Goal: Information Seeking & Learning: Check status

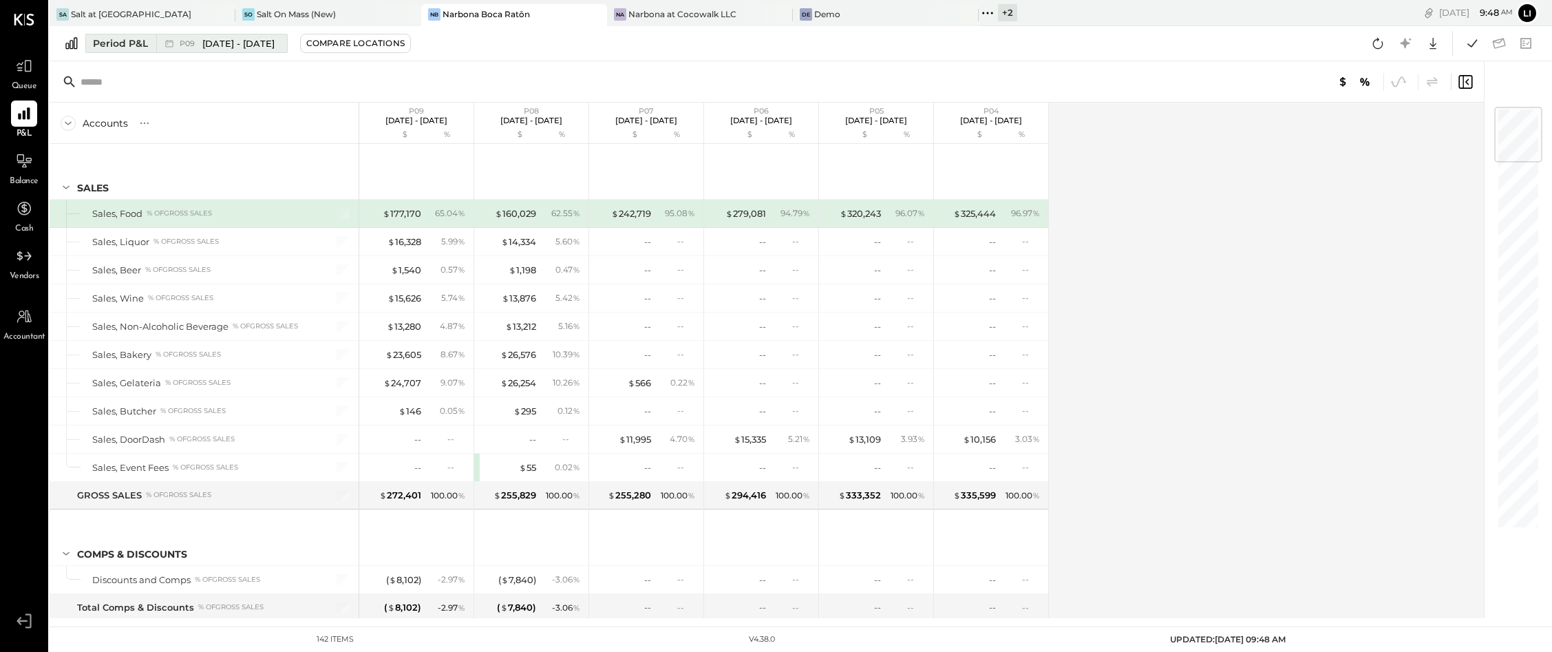
click at [204, 38] on span "[DATE] - [DATE]" at bounding box center [238, 43] width 72 height 13
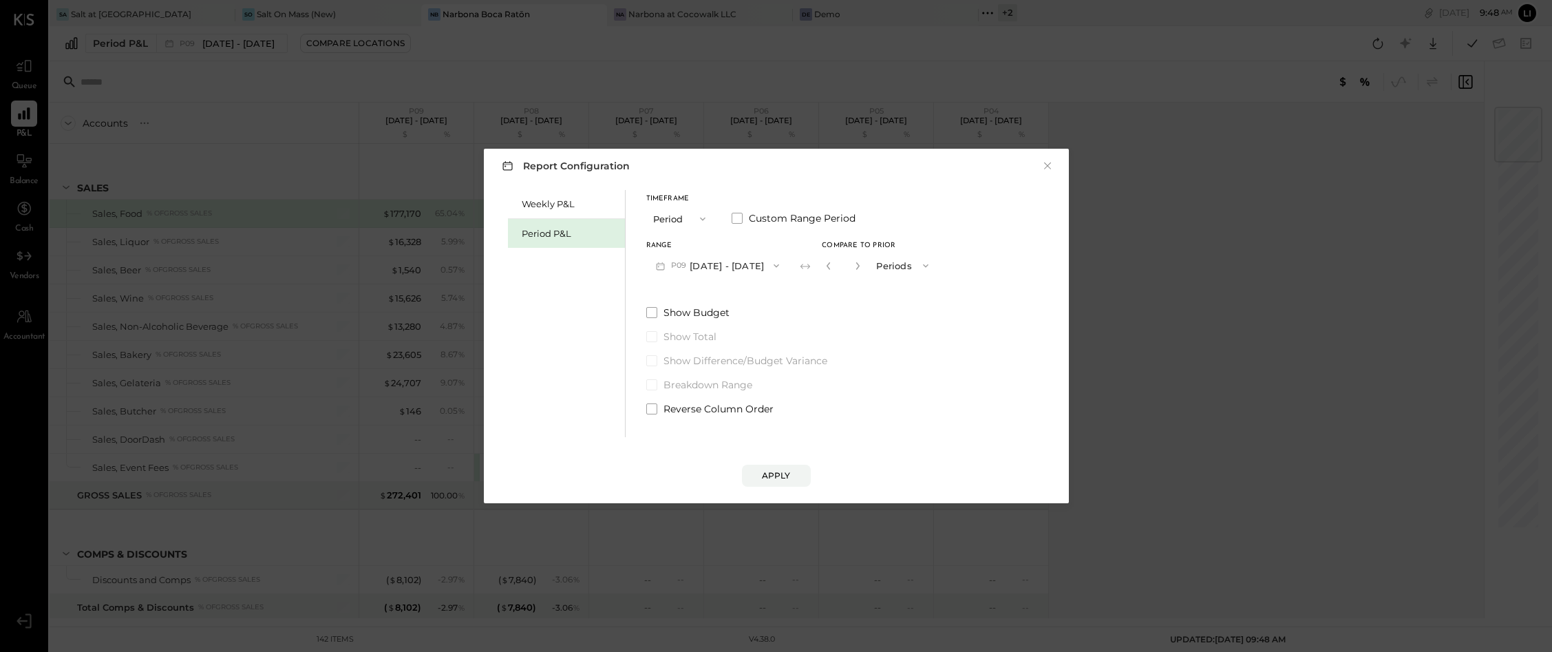
click at [692, 268] on button "P09 [DATE] - [DATE]" at bounding box center [717, 265] width 143 height 25
click at [779, 304] on div "P10 [DATE] - [DATE]" at bounding box center [725, 296] width 157 height 29
click at [1047, 167] on button "×" at bounding box center [1047, 166] width 12 height 14
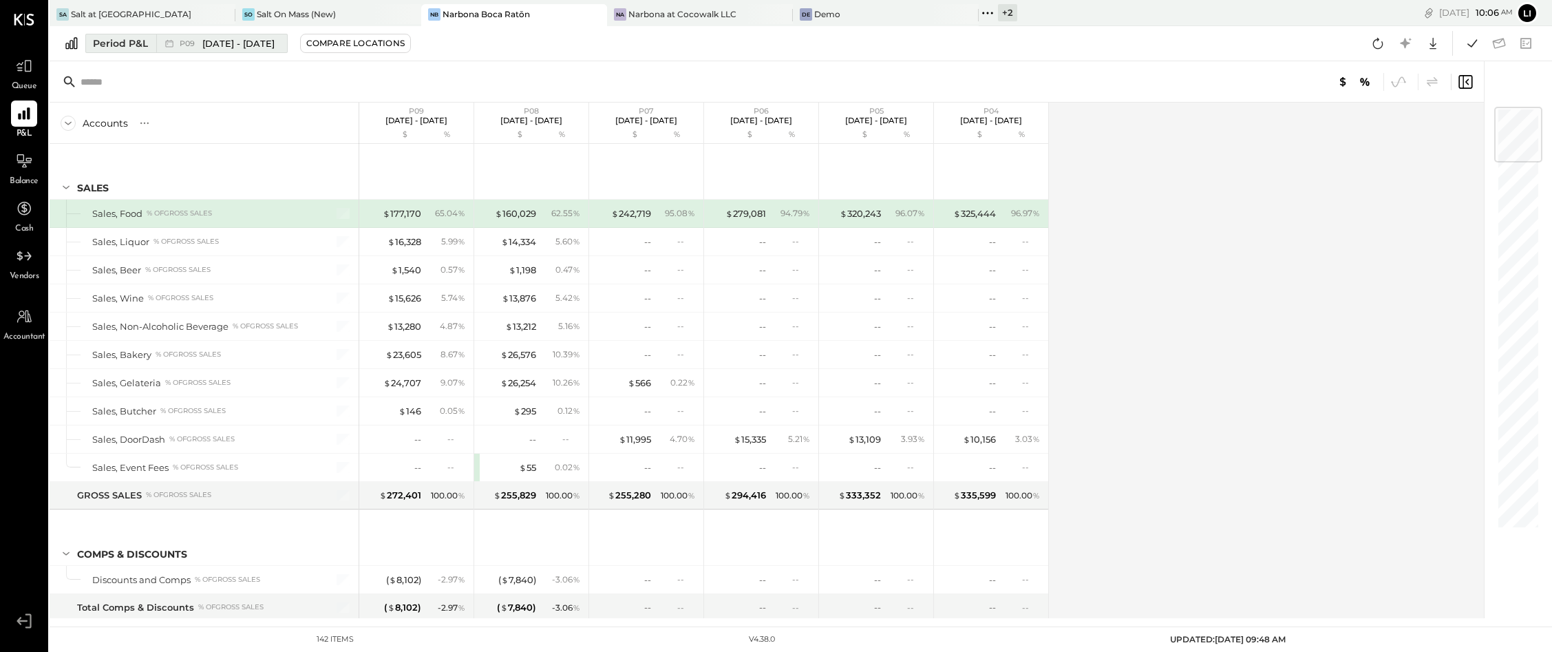
click at [233, 45] on span "[DATE] - [DATE]" at bounding box center [238, 43] width 72 height 13
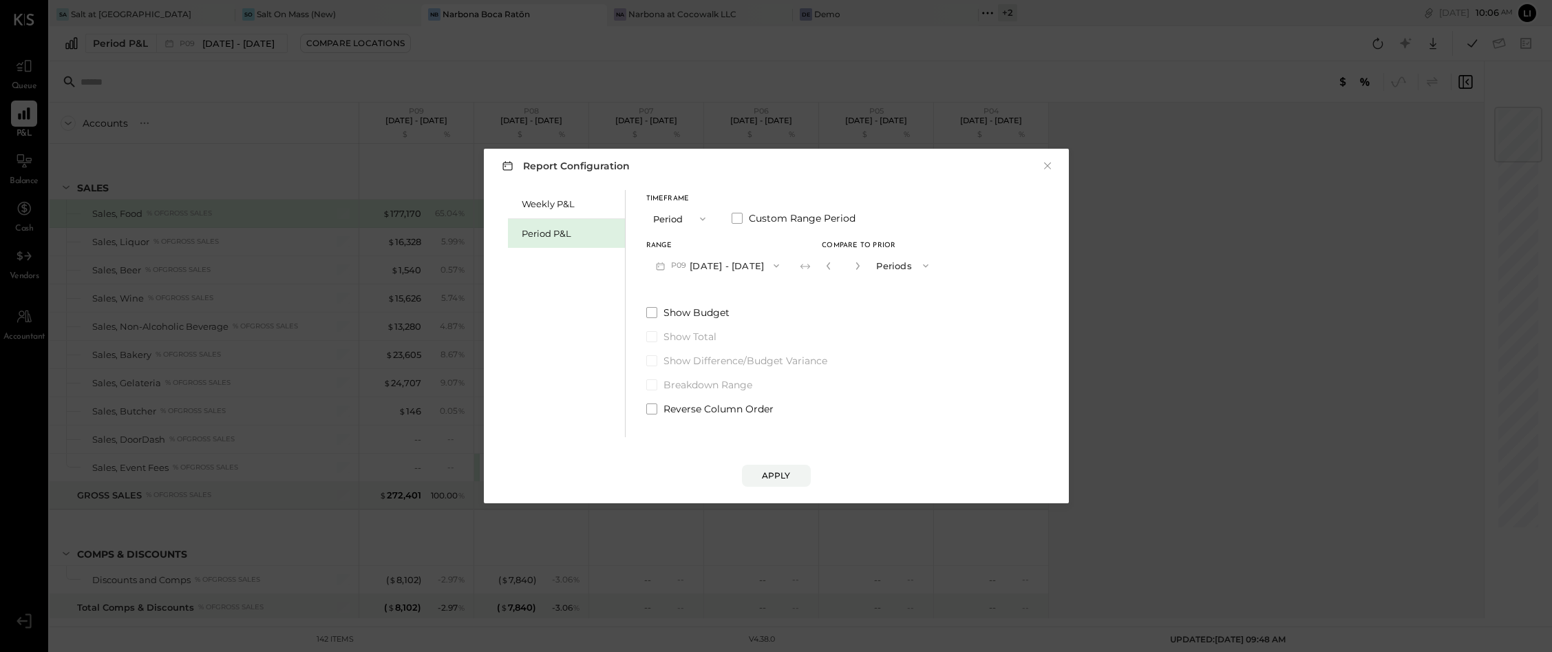
click at [707, 249] on div "Range P09 [DATE] - [DATE]" at bounding box center [717, 260] width 143 height 36
click at [703, 266] on button "P09 [DATE] - [DATE]" at bounding box center [717, 265] width 143 height 25
click at [708, 268] on span "[DATE] - [DATE]" at bounding box center [706, 268] width 65 height 12
click at [698, 265] on button "P11 [DATE] - [DATE]" at bounding box center [715, 265] width 139 height 25
click at [890, 392] on div "Show Budget Show Total Show Difference/Budget Variance Breakdown Range Reverse …" at bounding box center [790, 361] width 288 height 110
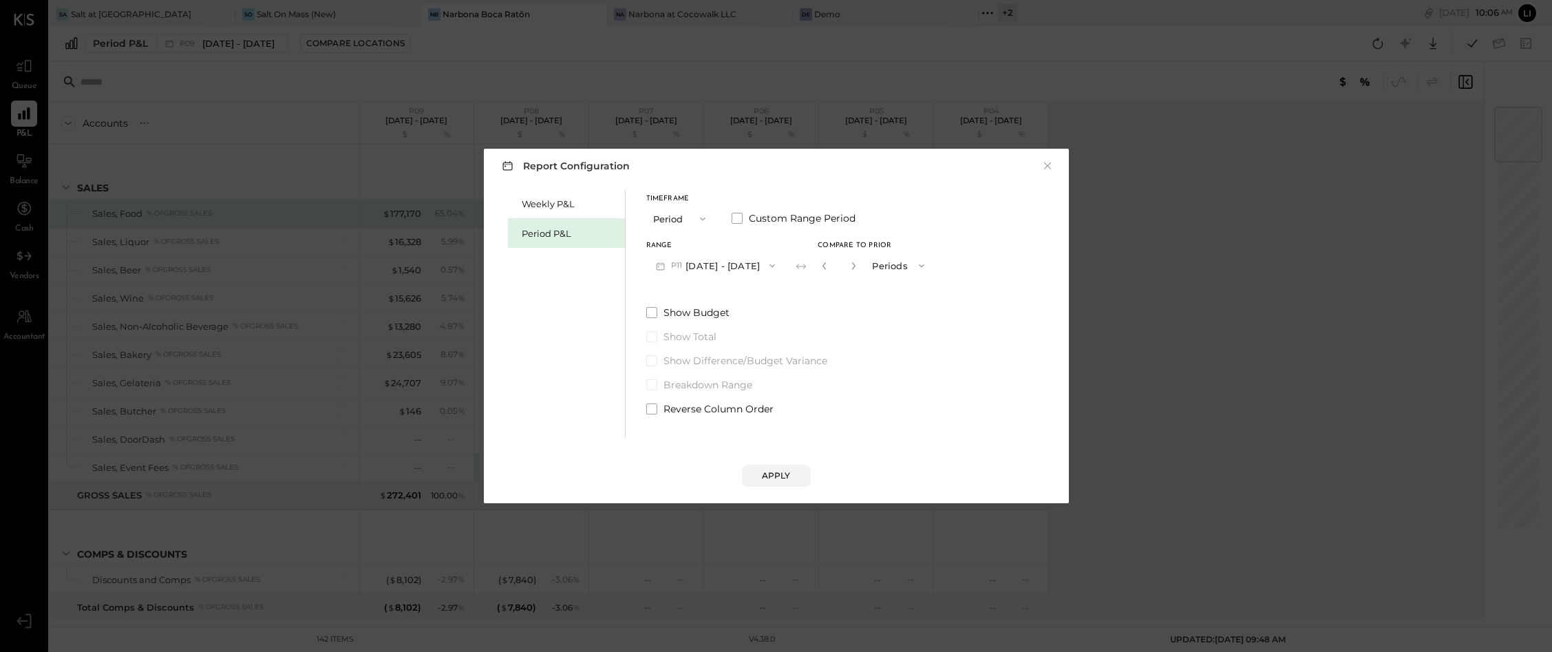
click at [760, 488] on div "Report Configuration × Weekly P&L Period P&L Timeframe Period Custom Range Peri…" at bounding box center [776, 326] width 585 height 354
click at [760, 479] on button "Apply" at bounding box center [776, 476] width 69 height 22
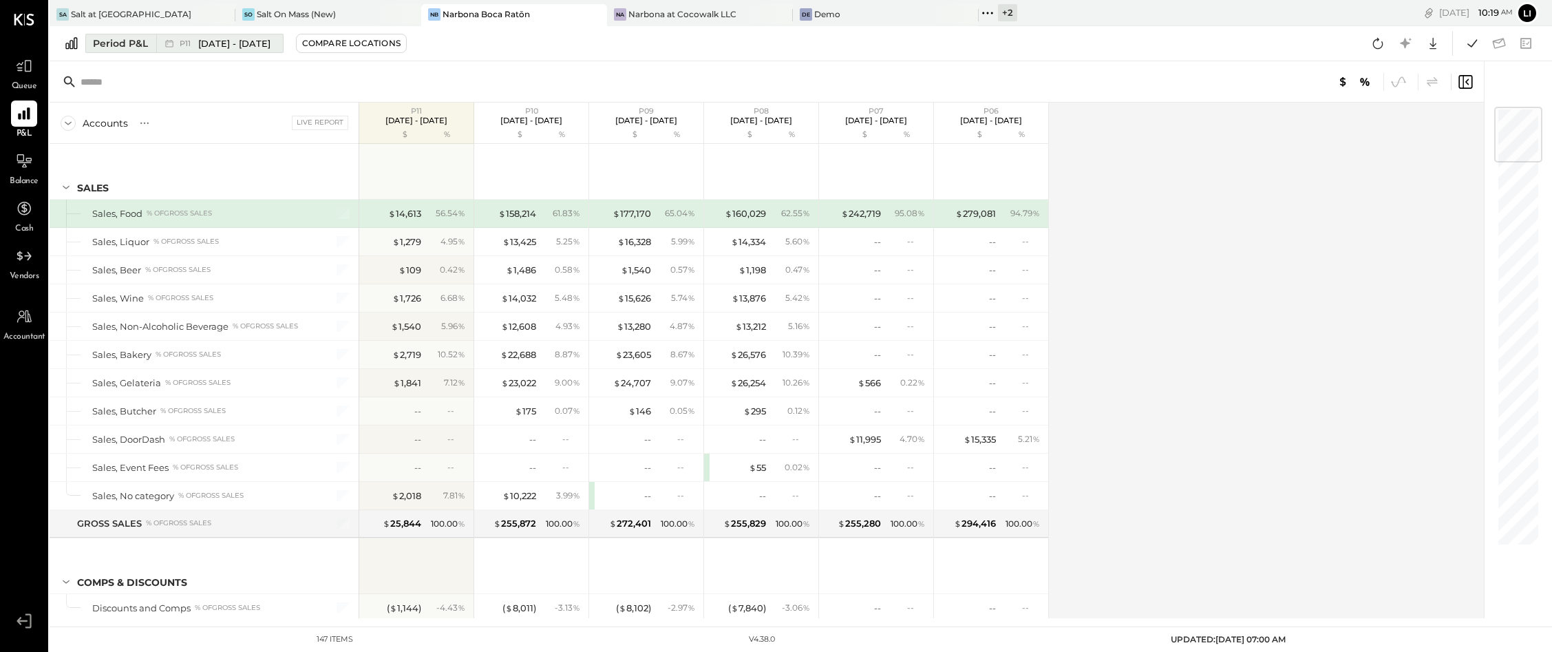
click at [248, 47] on span "[DATE] - [DATE]" at bounding box center [234, 43] width 72 height 13
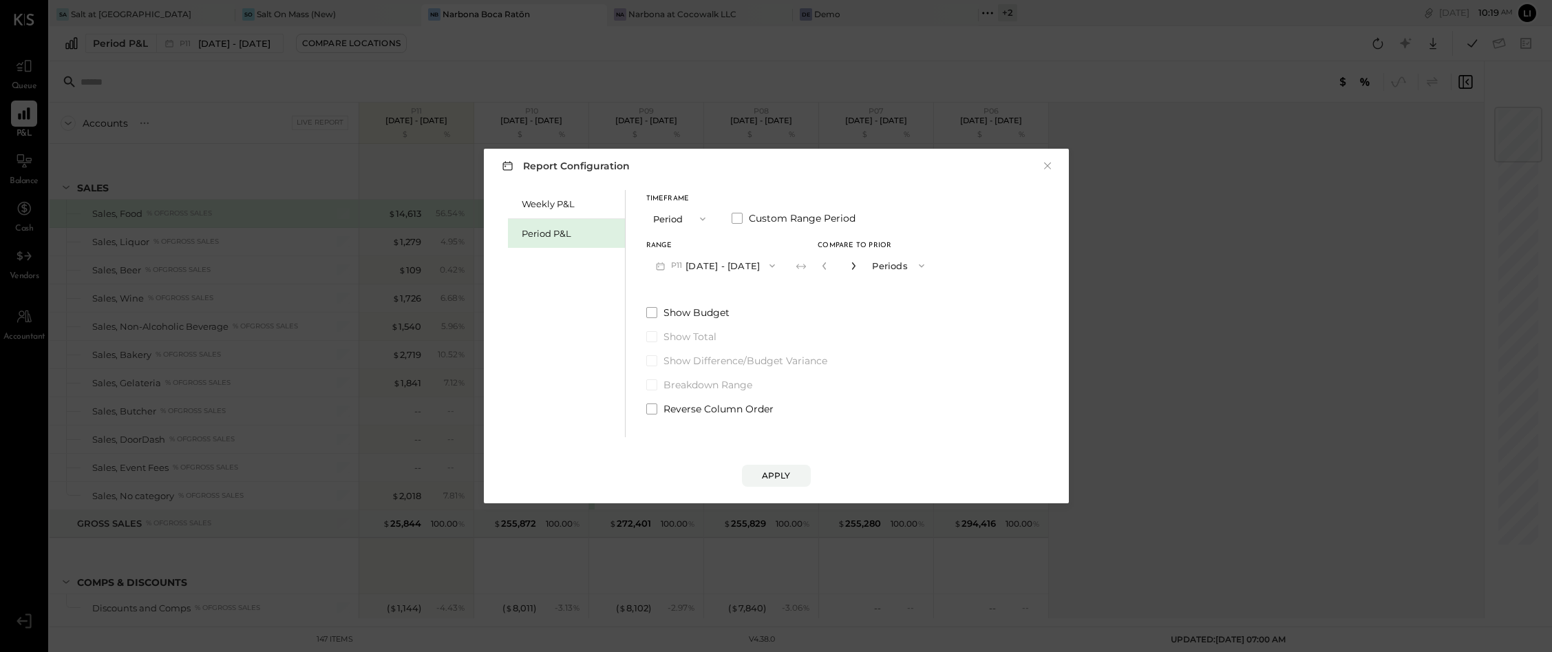
click at [858, 266] on icon "button" at bounding box center [853, 266] width 8 height 8
type input "*"
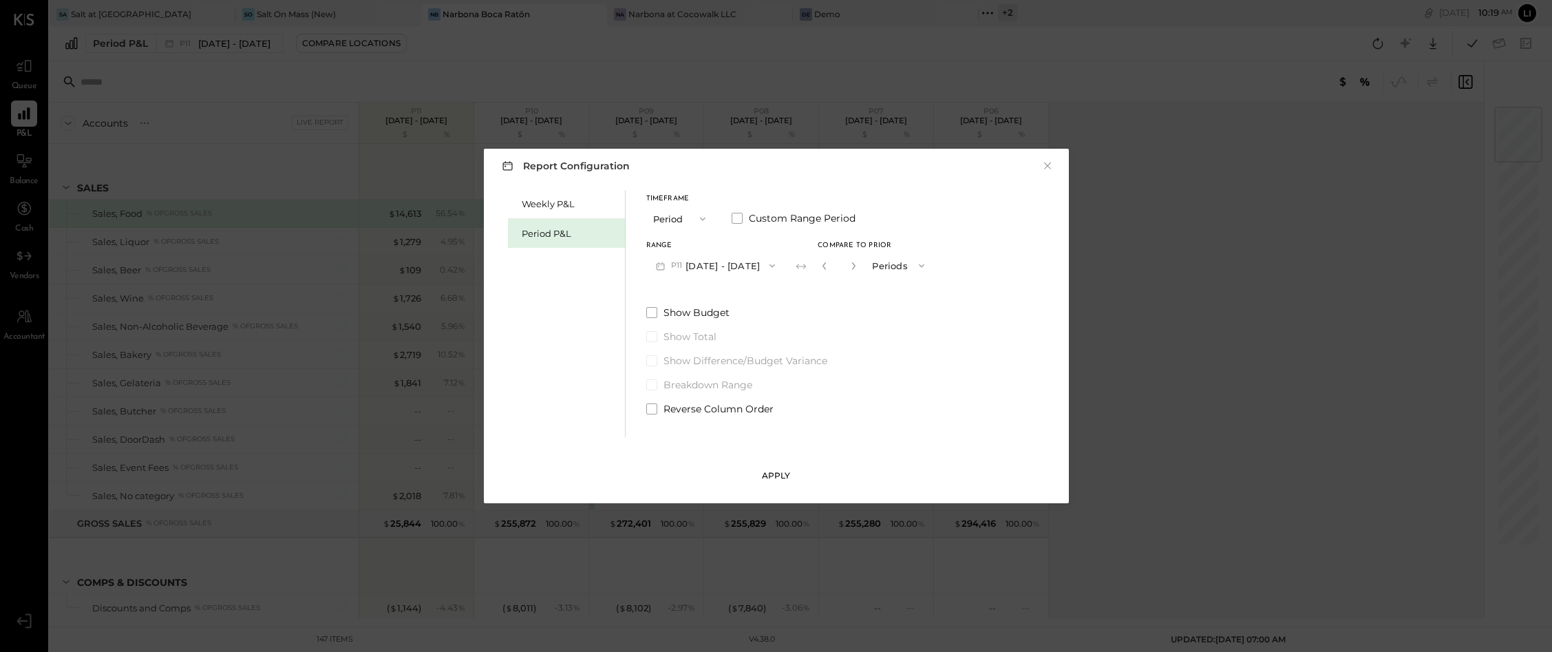
click at [780, 468] on button "Apply" at bounding box center [776, 476] width 69 height 22
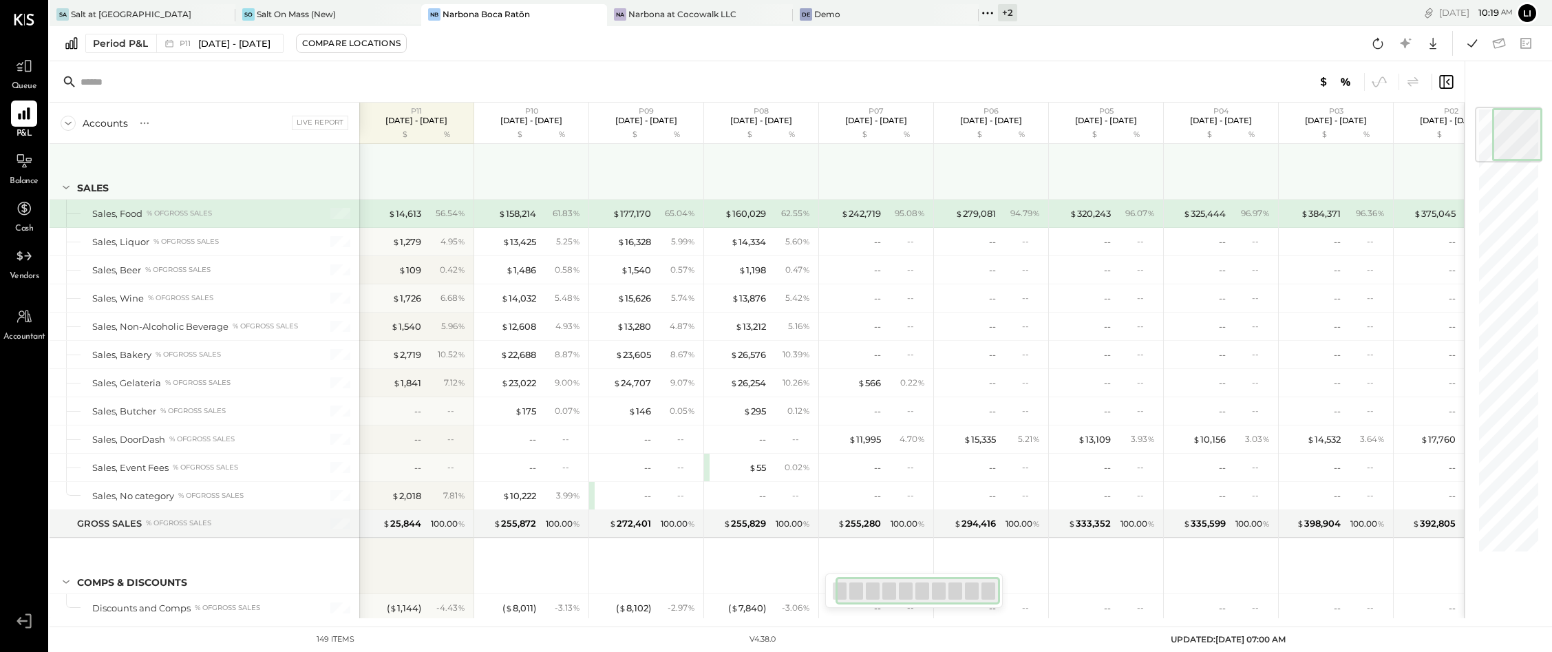
scroll to position [0, 45]
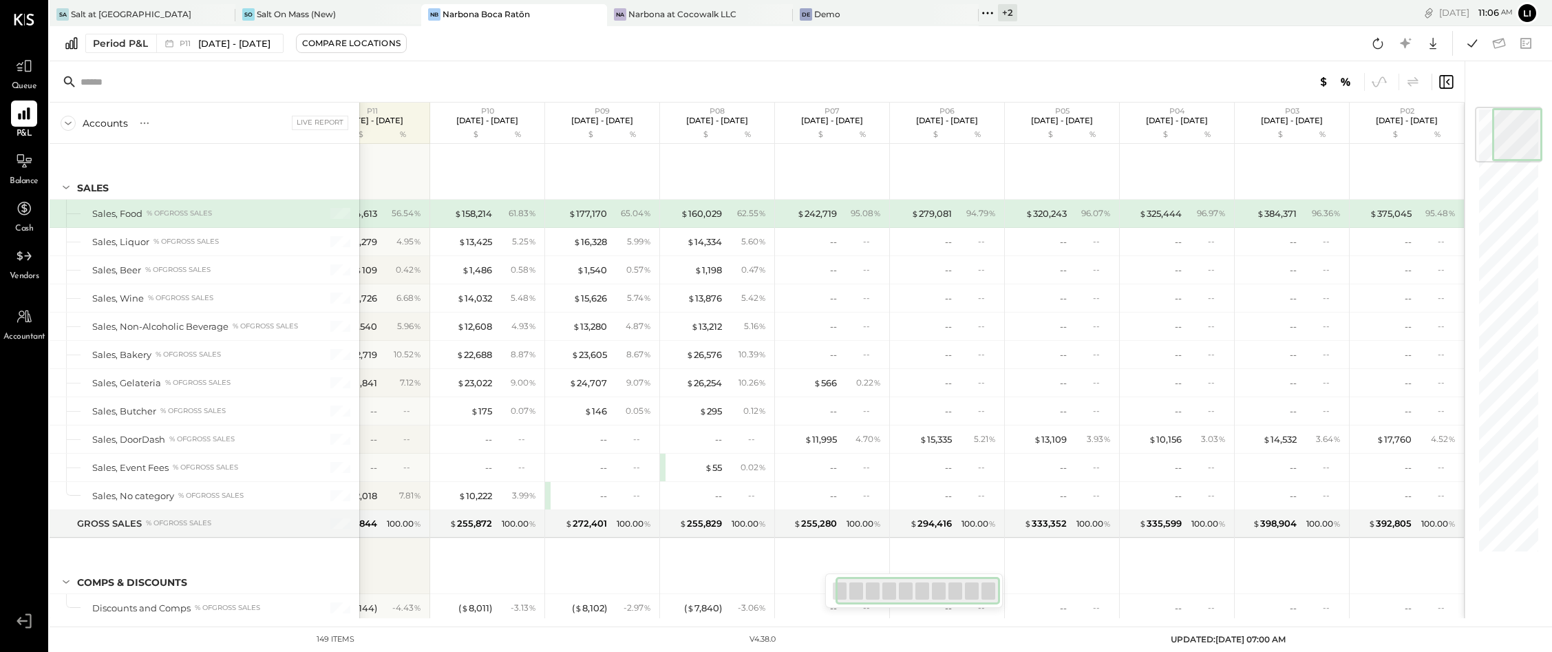
click at [991, 17] on icon at bounding box center [988, 13] width 18 height 18
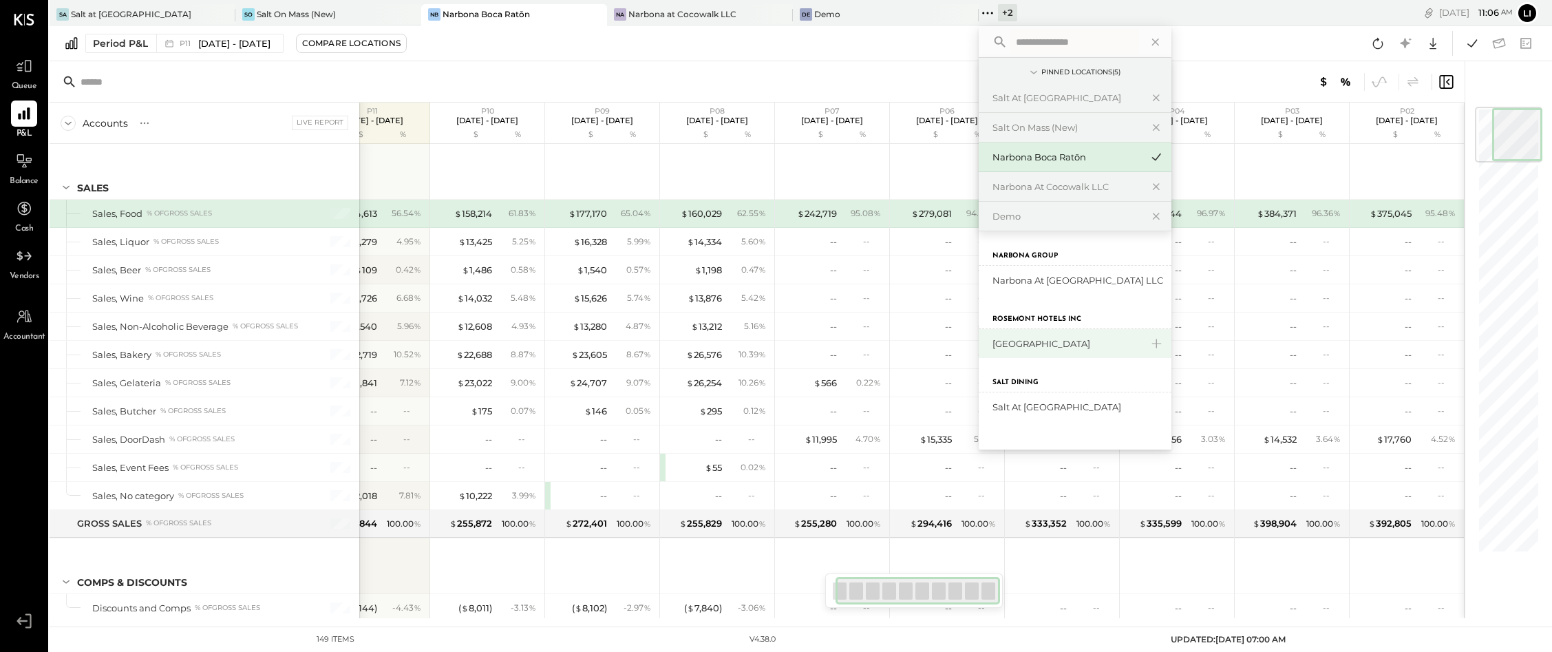
click at [1048, 351] on div "[GEOGRAPHIC_DATA]" at bounding box center [1075, 343] width 193 height 29
click at [1019, 341] on div "[GEOGRAPHIC_DATA]" at bounding box center [1066, 343] width 149 height 13
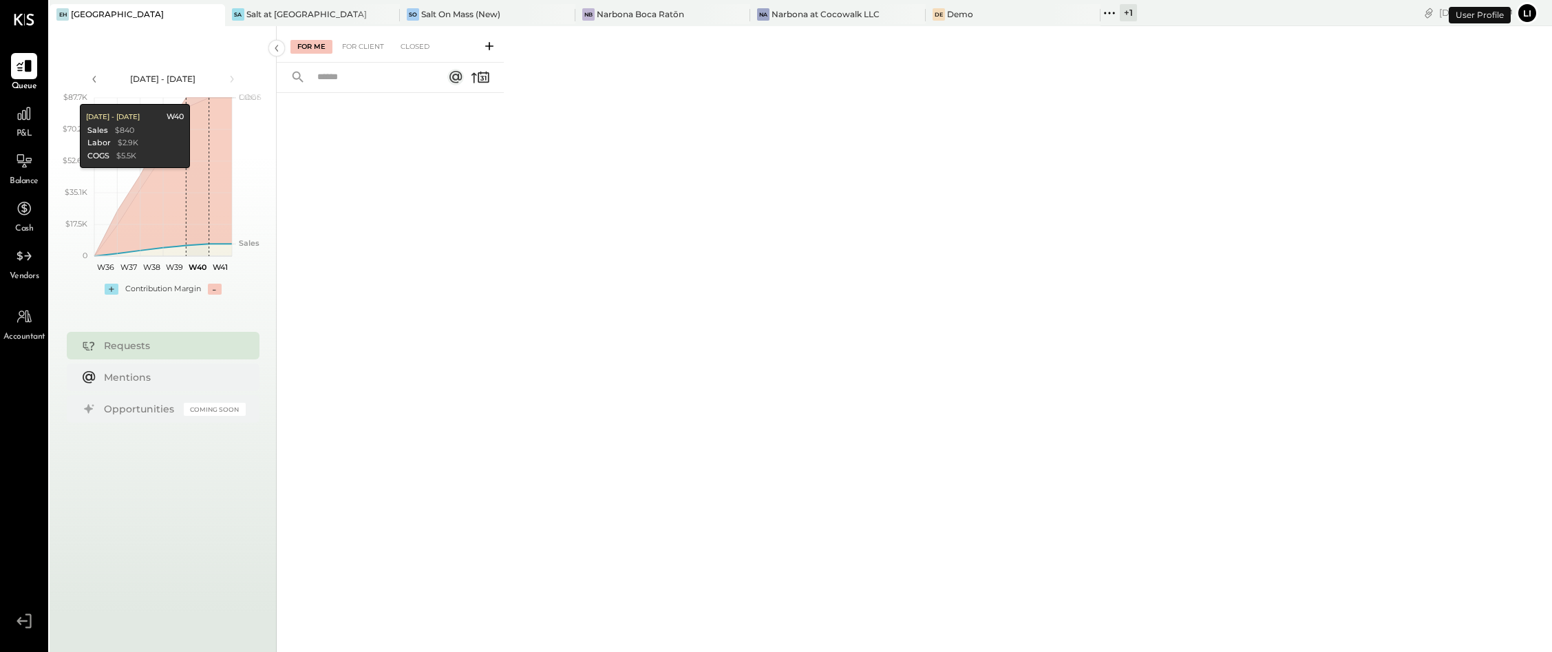
click at [379, 54] on div "For Me For Client Closed" at bounding box center [390, 44] width 227 height 36
click at [372, 50] on div "For Client" at bounding box center [363, 47] width 56 height 14
click at [419, 52] on div "Closed" at bounding box center [415, 47] width 43 height 14
click at [358, 47] on div "For Client" at bounding box center [363, 47] width 56 height 14
click at [302, 45] on div "For Me" at bounding box center [311, 47] width 42 height 14
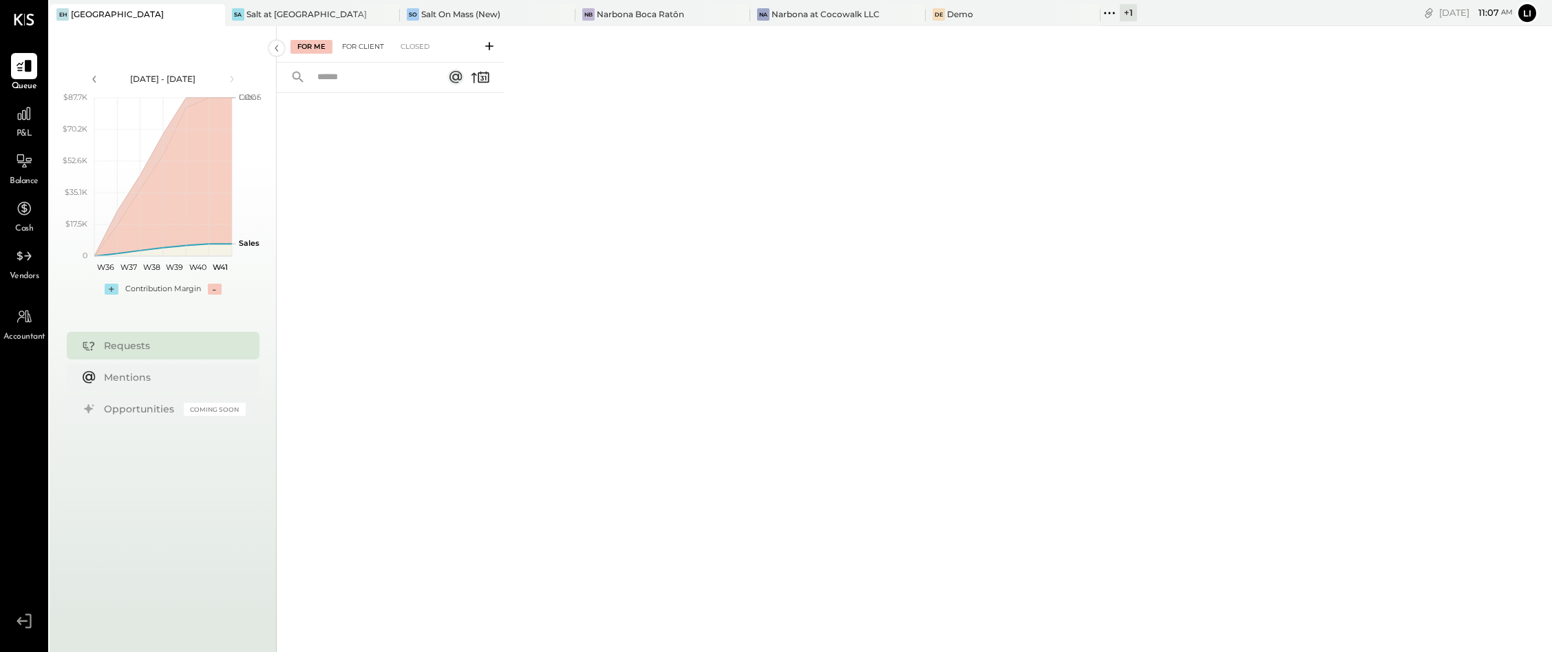
click at [361, 47] on div "For Client" at bounding box center [363, 47] width 56 height 14
click at [423, 47] on div "Closed" at bounding box center [415, 47] width 43 height 14
click at [348, 51] on div "For Client" at bounding box center [363, 47] width 56 height 14
click at [324, 51] on div "For Me" at bounding box center [311, 47] width 42 height 14
click at [381, 50] on div "For Client" at bounding box center [363, 47] width 56 height 14
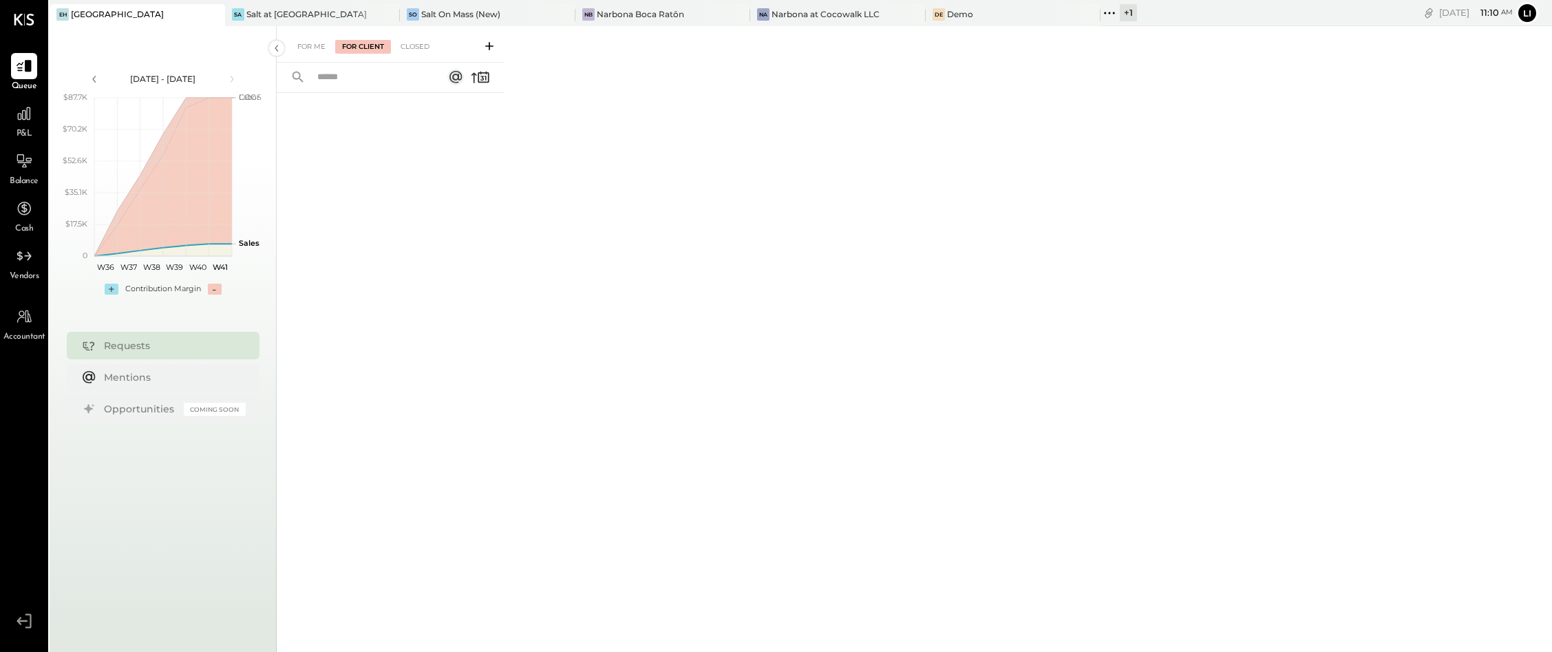
click at [498, 373] on div at bounding box center [390, 353] width 227 height 521
